Goal: Task Accomplishment & Management: Manage account settings

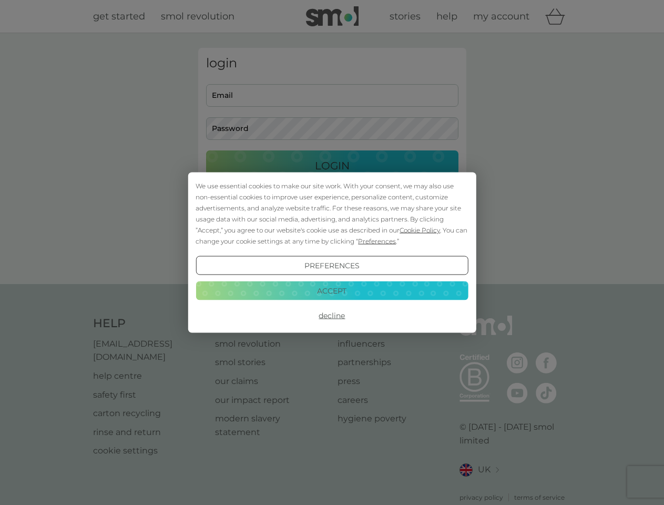
click at [420, 230] on span "Cookie Policy" at bounding box center [419, 230] width 40 height 8
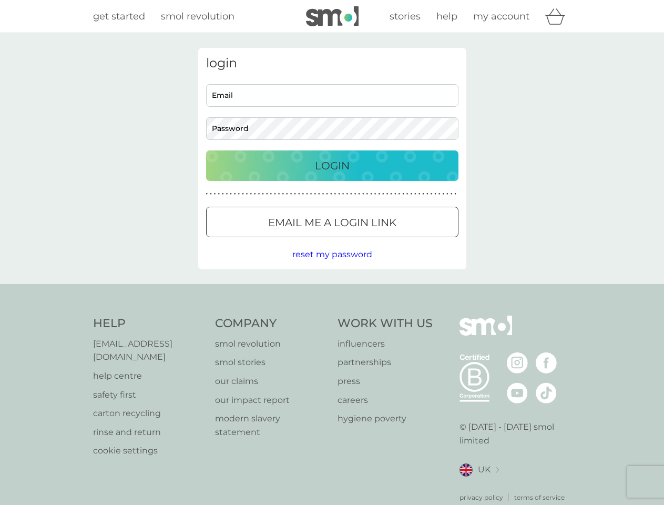
click at [376, 241] on div "login Email Password Login ● ● ● ● ● ● ● ● ● ● ● ● ● ● ● ● ● ● ● ● ● ● ● ● ● ● …" at bounding box center [332, 158] width 268 height 221
click at [332, 265] on div "login Email Password Login ● ● ● ● ● ● ● ● ● ● ● ● ● ● ● ● ● ● ● ● ● ● ● ● ● ● …" at bounding box center [332, 158] width 268 height 221
click at [332, 315] on div "Help [EMAIL_ADDRESS][DOMAIN_NAME] help centre safety first carton recycling rin…" at bounding box center [332, 408] width 478 height 187
click at [332, 290] on div "Help [EMAIL_ADDRESS][DOMAIN_NAME] help centre safety first carton recycling rin…" at bounding box center [332, 409] width 664 height 250
